Goal: Task Accomplishment & Management: Use online tool/utility

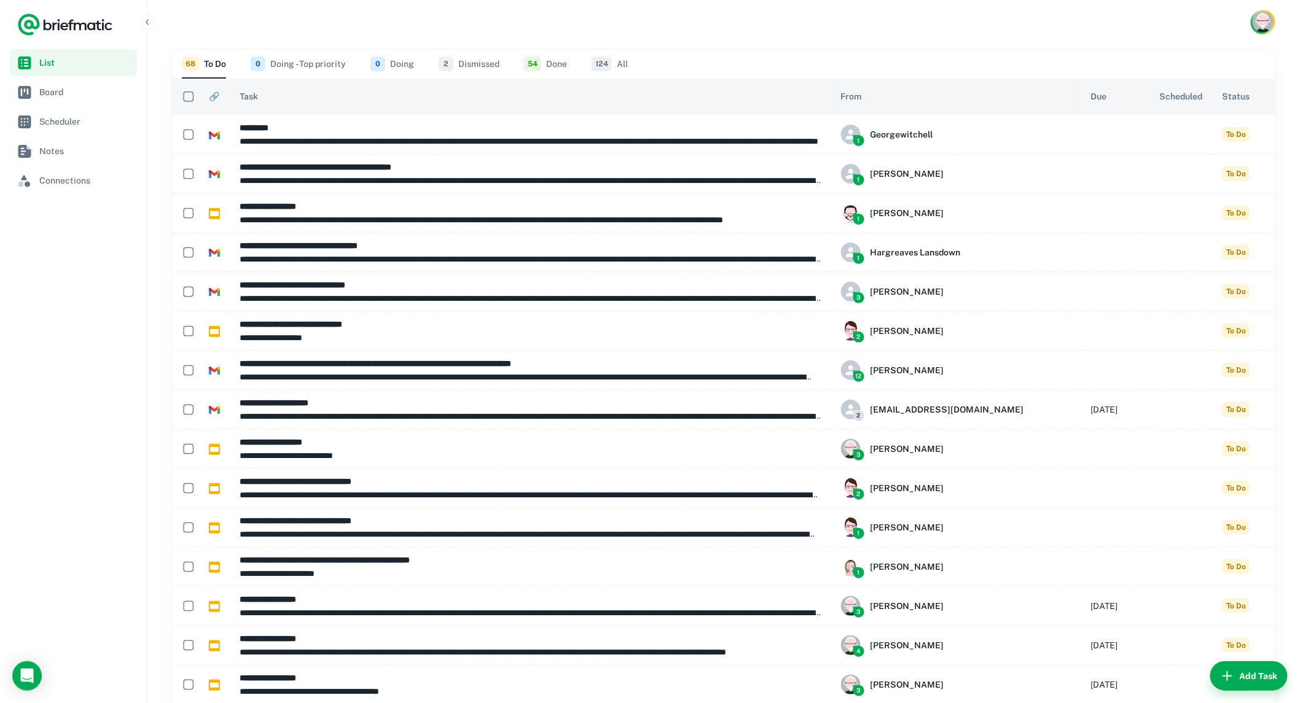
click at [1160, 103] on span "Scheduled" at bounding box center [1181, 96] width 43 height 15
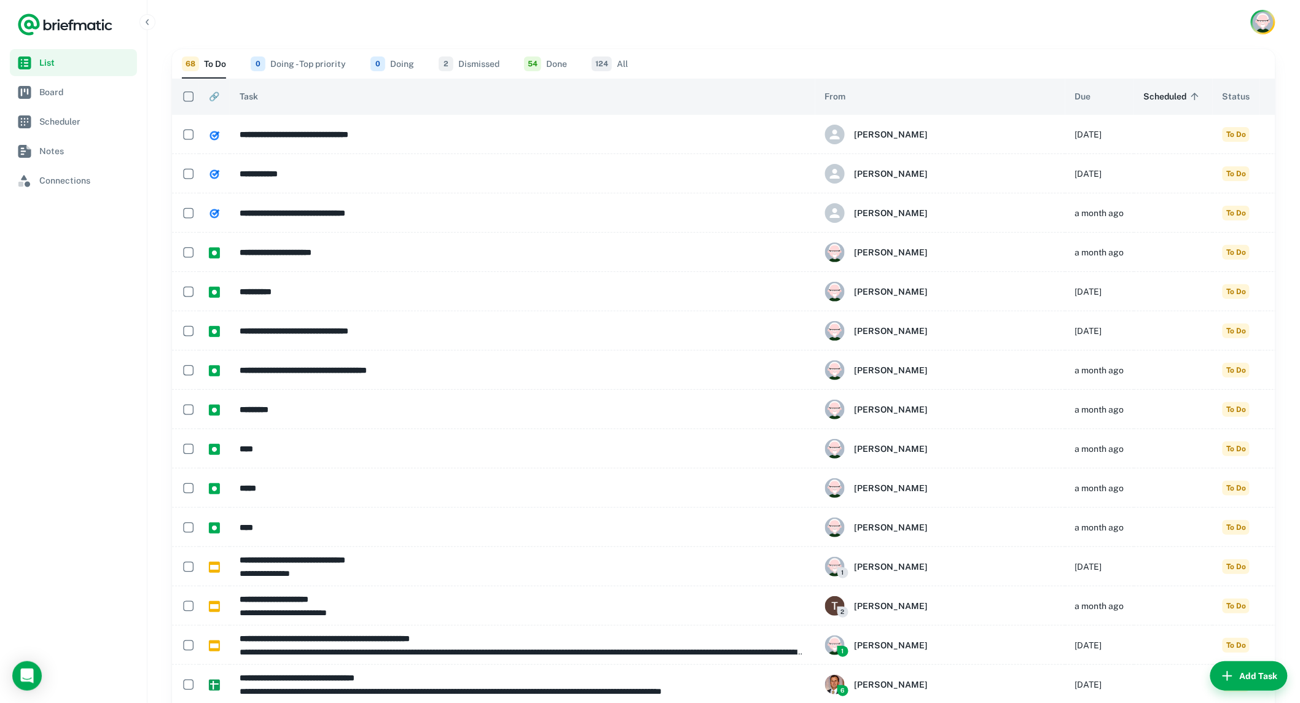
click at [1155, 102] on span "Scheduled sorted ascending" at bounding box center [1173, 96] width 59 height 15
click at [1144, 95] on span "Scheduled sorted descending" at bounding box center [1173, 96] width 59 height 15
click at [1070, 93] on th "Due" at bounding box center [1099, 97] width 69 height 36
click at [1075, 100] on span "Due" at bounding box center [1083, 96] width 16 height 15
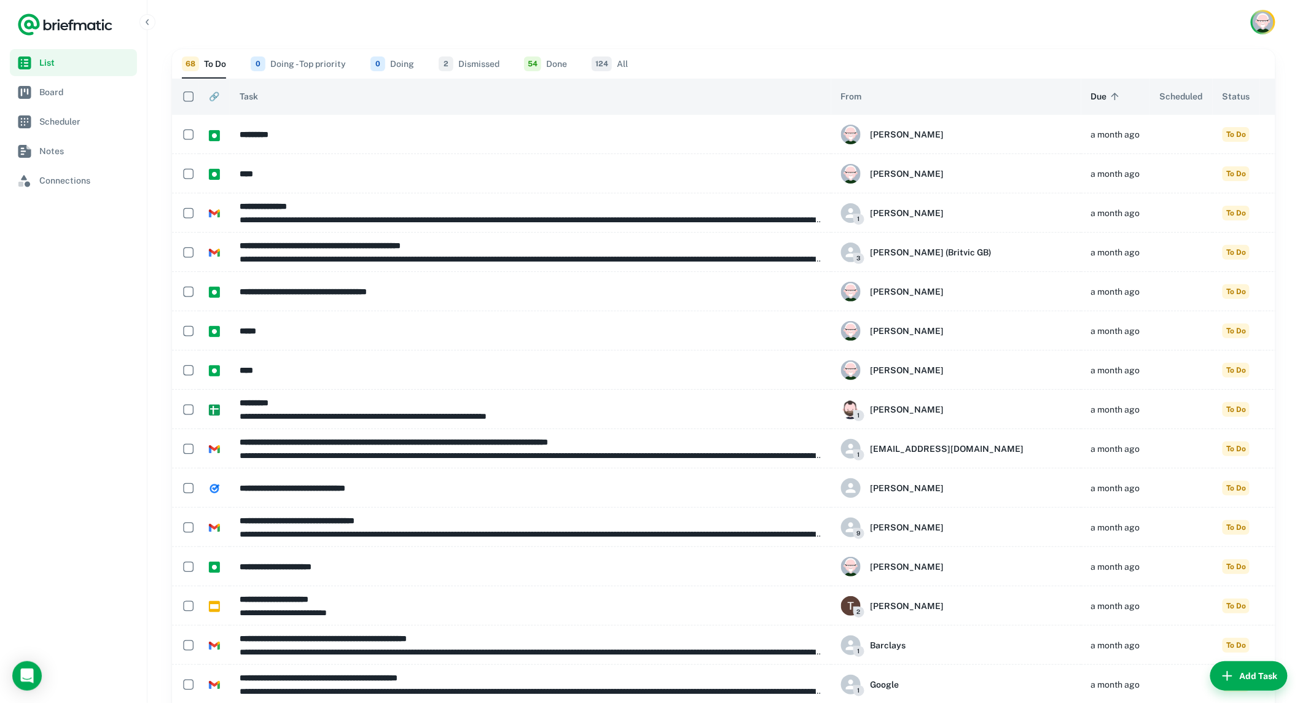
click at [1110, 96] on icon at bounding box center [1115, 96] width 11 height 11
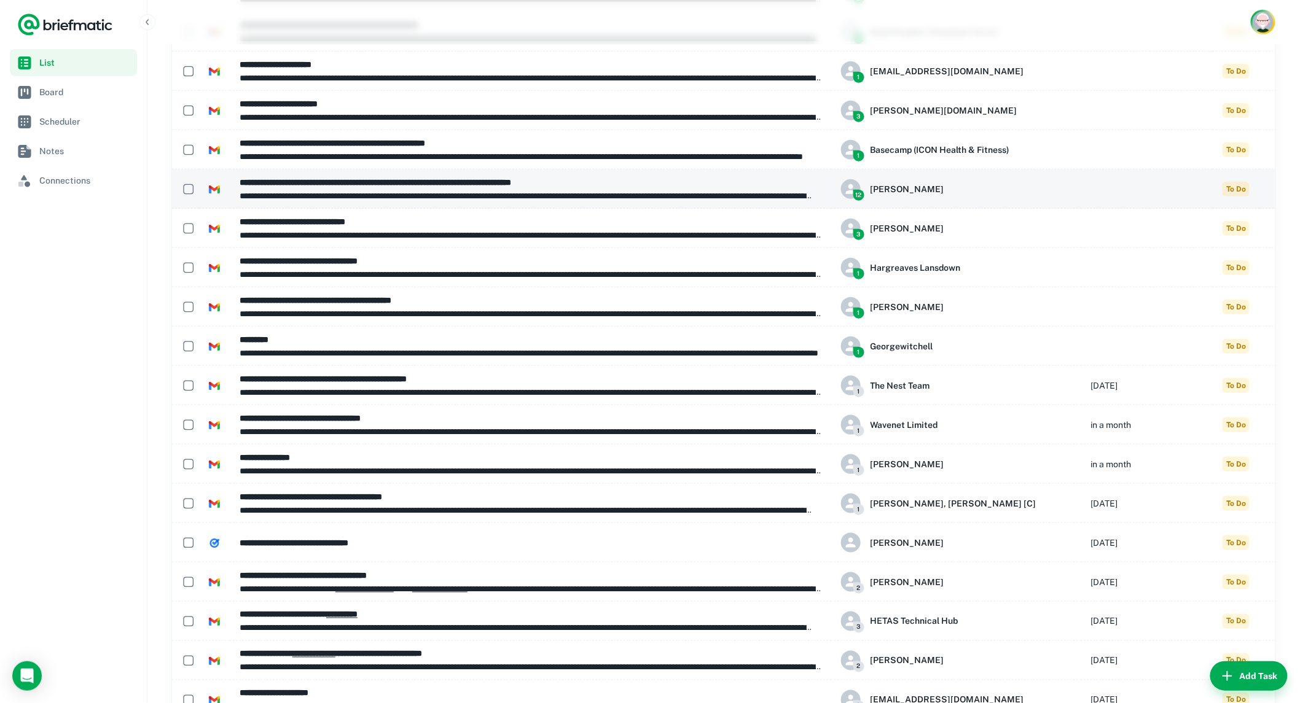
scroll to position [409, 0]
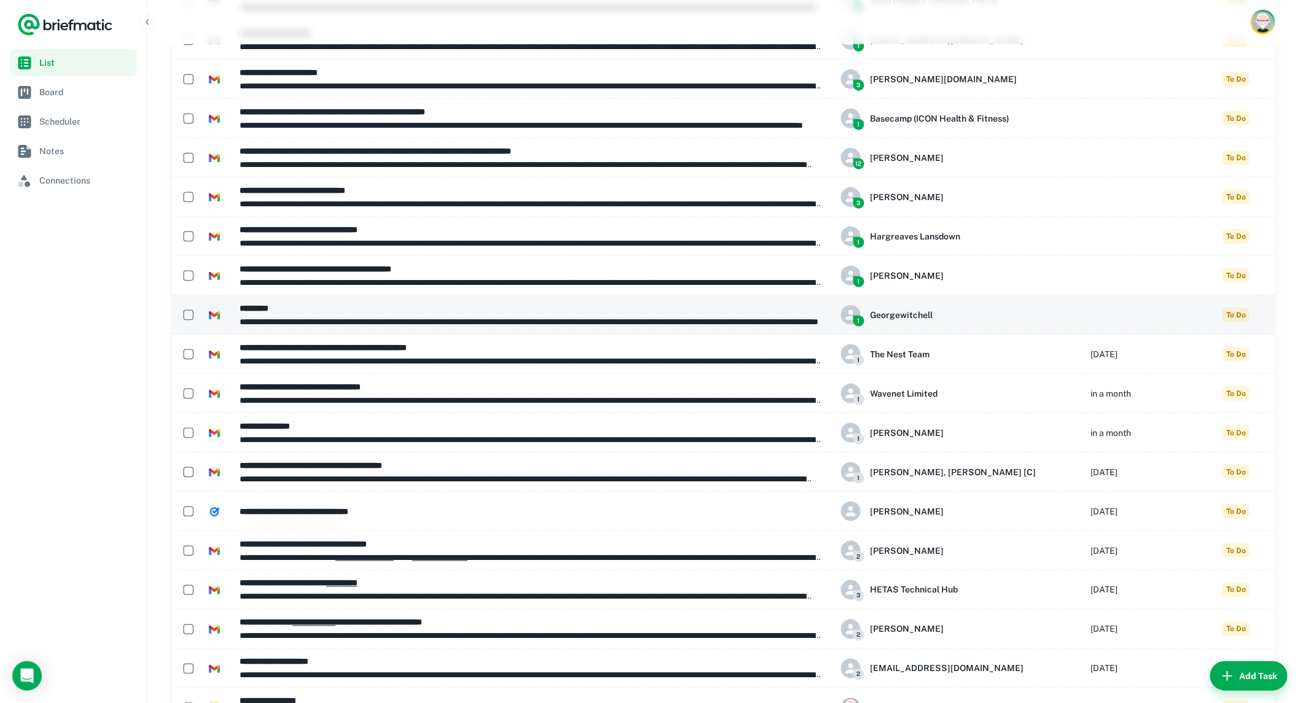
click at [654, 312] on h6 "*********" at bounding box center [531, 309] width 582 height 14
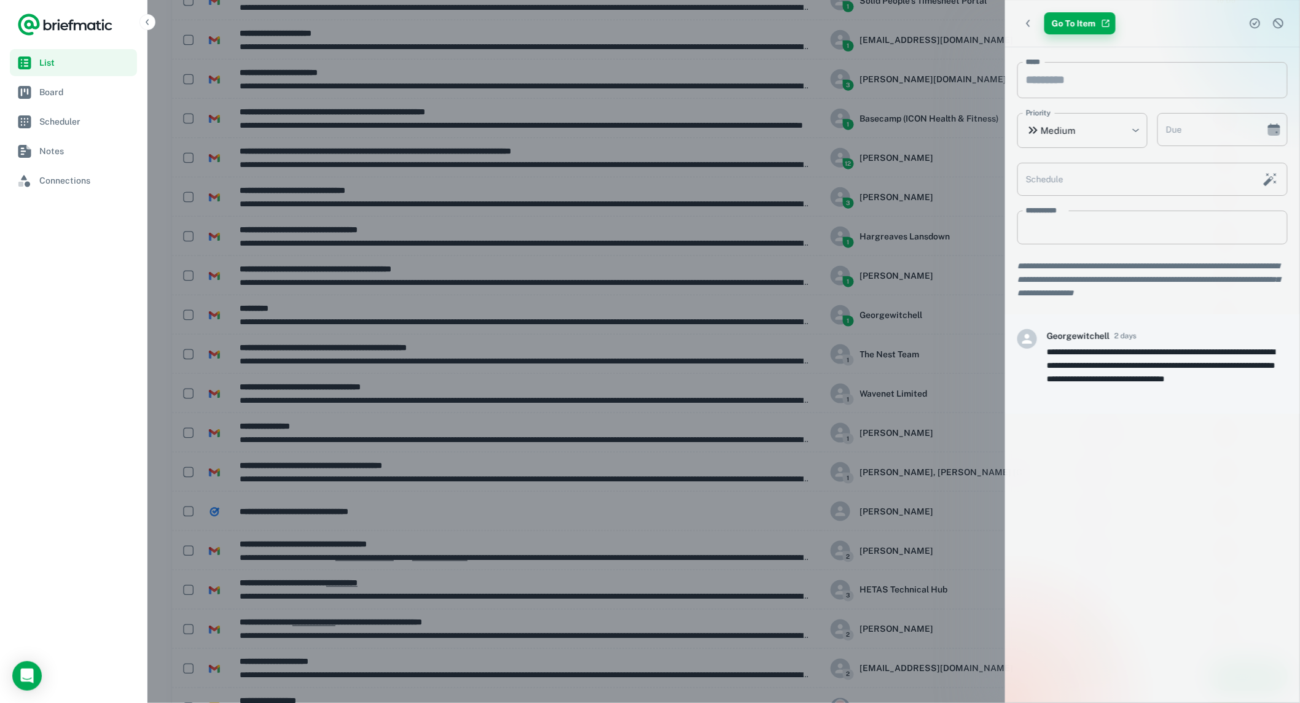
click at [1079, 20] on link "Go To Item" at bounding box center [1079, 23] width 71 height 22
click at [1274, 133] on icon "Choose date" at bounding box center [1274, 132] width 12 height 8
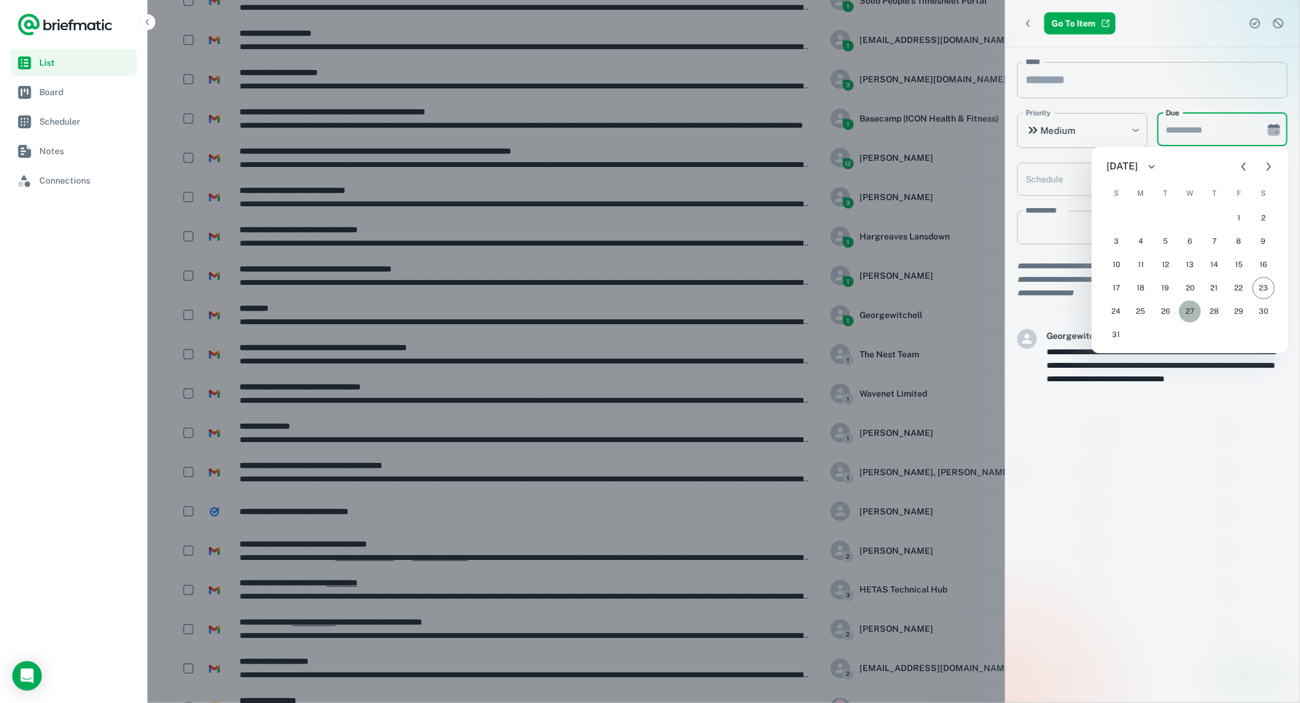
drag, startPoint x: 1186, startPoint y: 312, endPoint x: 1146, endPoint y: 323, distance: 40.7
click at [1181, 312] on button "27" at bounding box center [1190, 312] width 22 height 22
type input "**********"
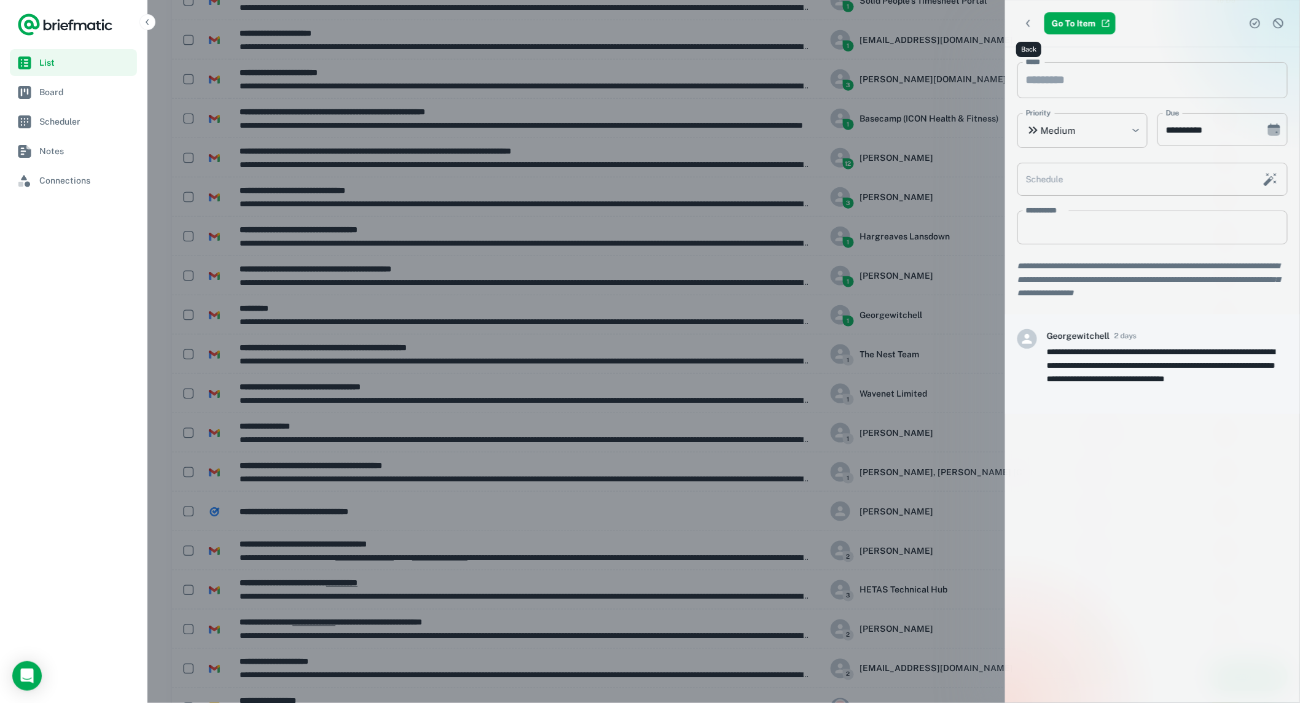
click at [1029, 25] on icon "Back" at bounding box center [1028, 23] width 12 height 12
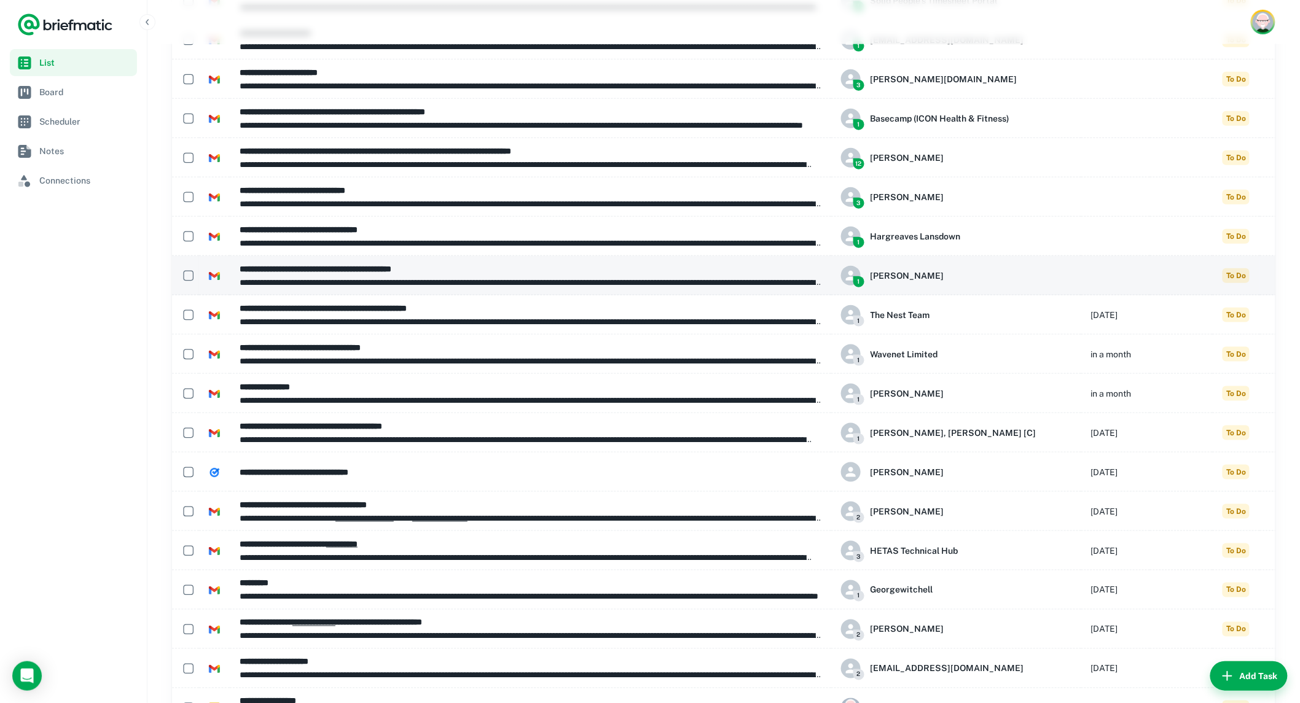
click at [445, 280] on p "**********" at bounding box center [531, 283] width 582 height 14
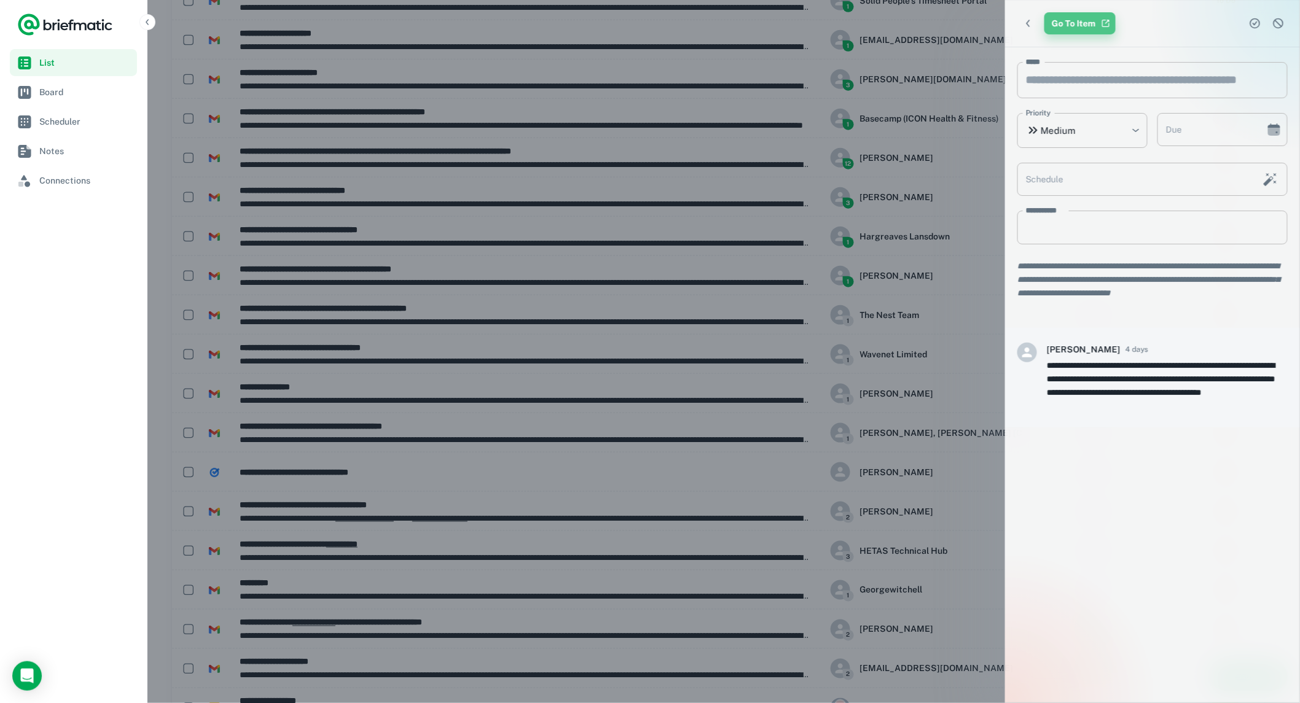
click at [1071, 26] on link "Go To Item" at bounding box center [1079, 23] width 71 height 22
click at [1075, 21] on link "Go To Item" at bounding box center [1079, 23] width 71 height 22
click at [1029, 23] on icon "Back" at bounding box center [1028, 23] width 12 height 12
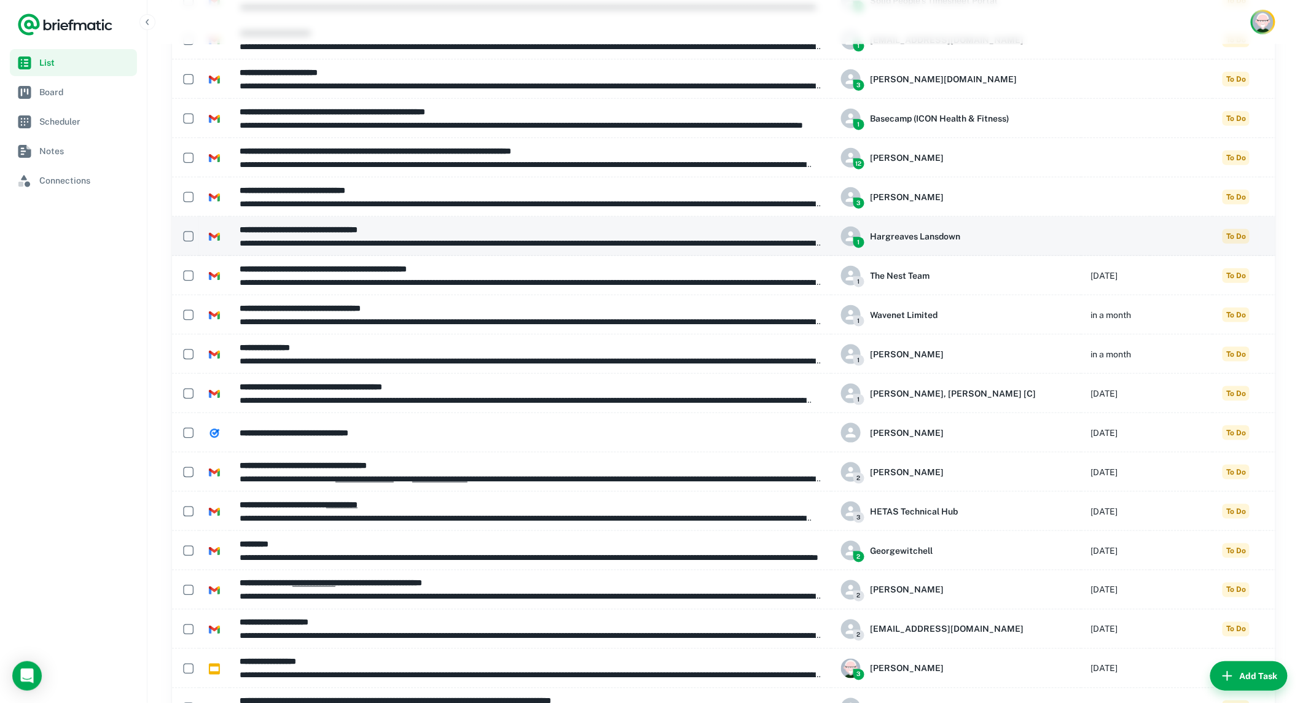
click at [735, 238] on p "**********" at bounding box center [531, 244] width 582 height 14
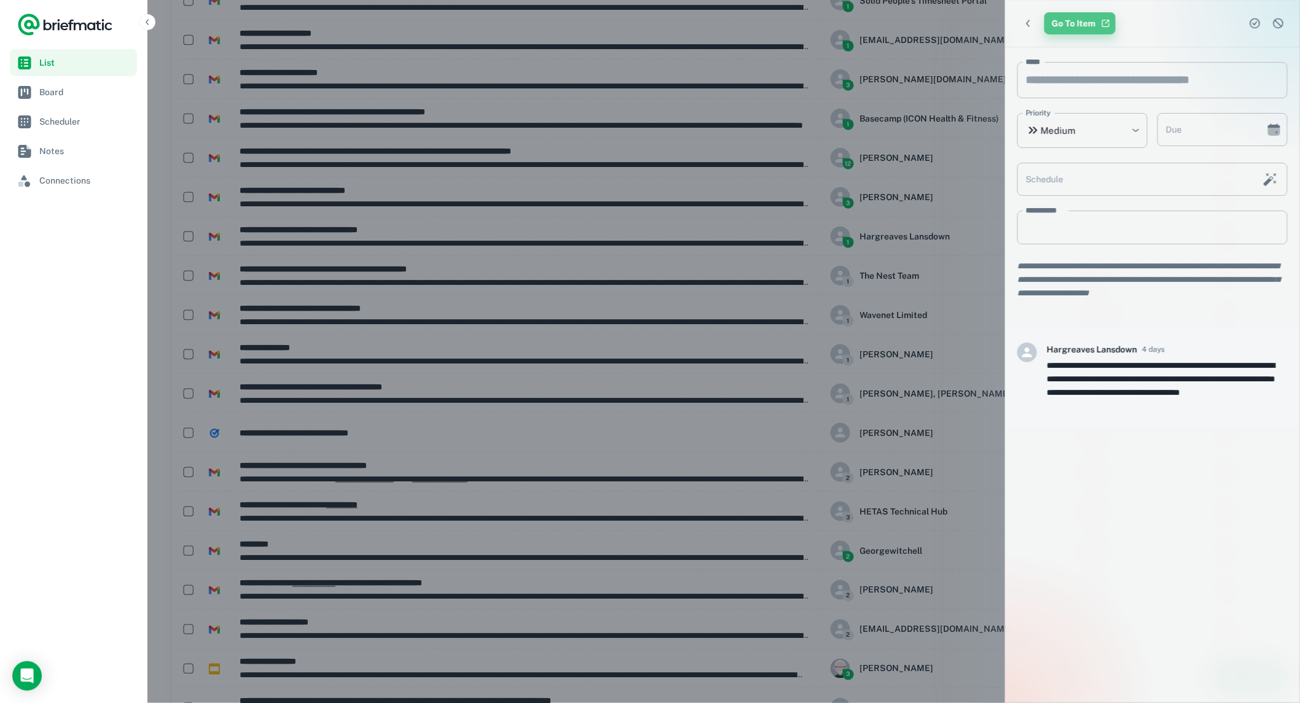
click at [1071, 26] on link "Go To Item" at bounding box center [1079, 23] width 71 height 22
click at [1272, 130] on icon "Choose date" at bounding box center [1274, 132] width 12 height 8
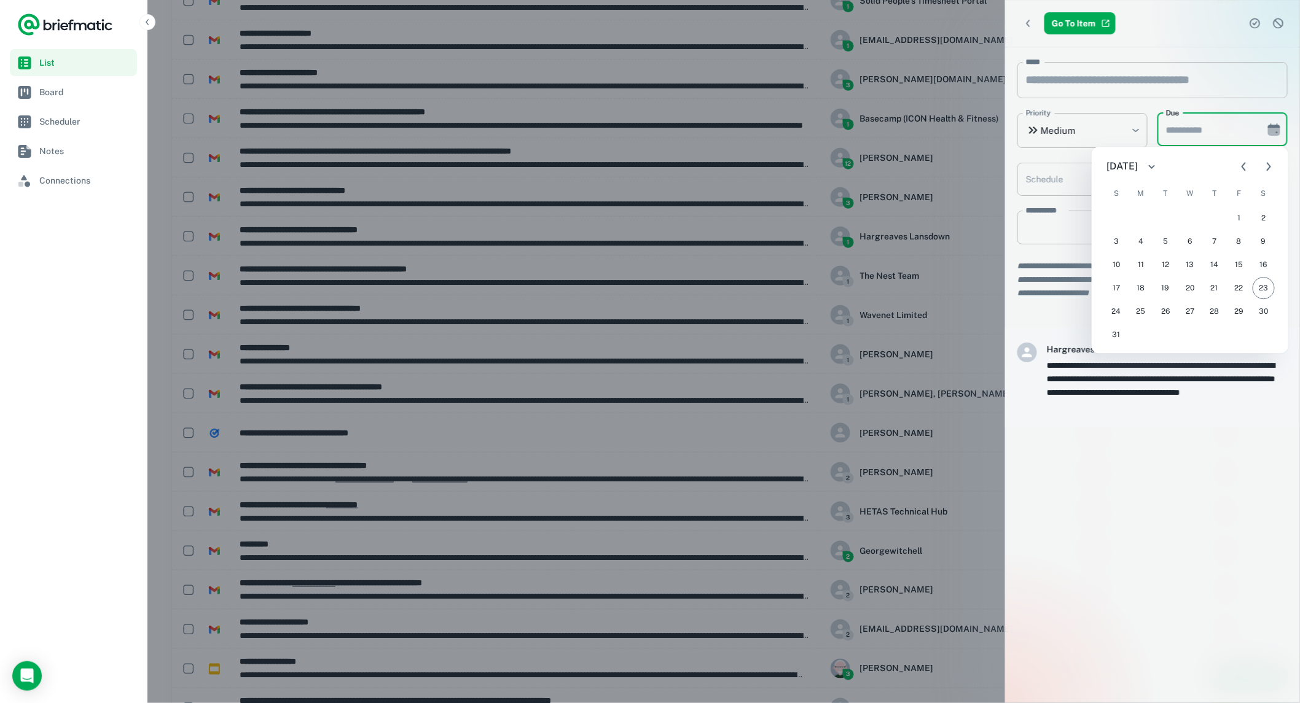
click at [1266, 170] on icon "Next month" at bounding box center [1268, 167] width 15 height 15
